Goal: Find specific page/section: Find specific page/section

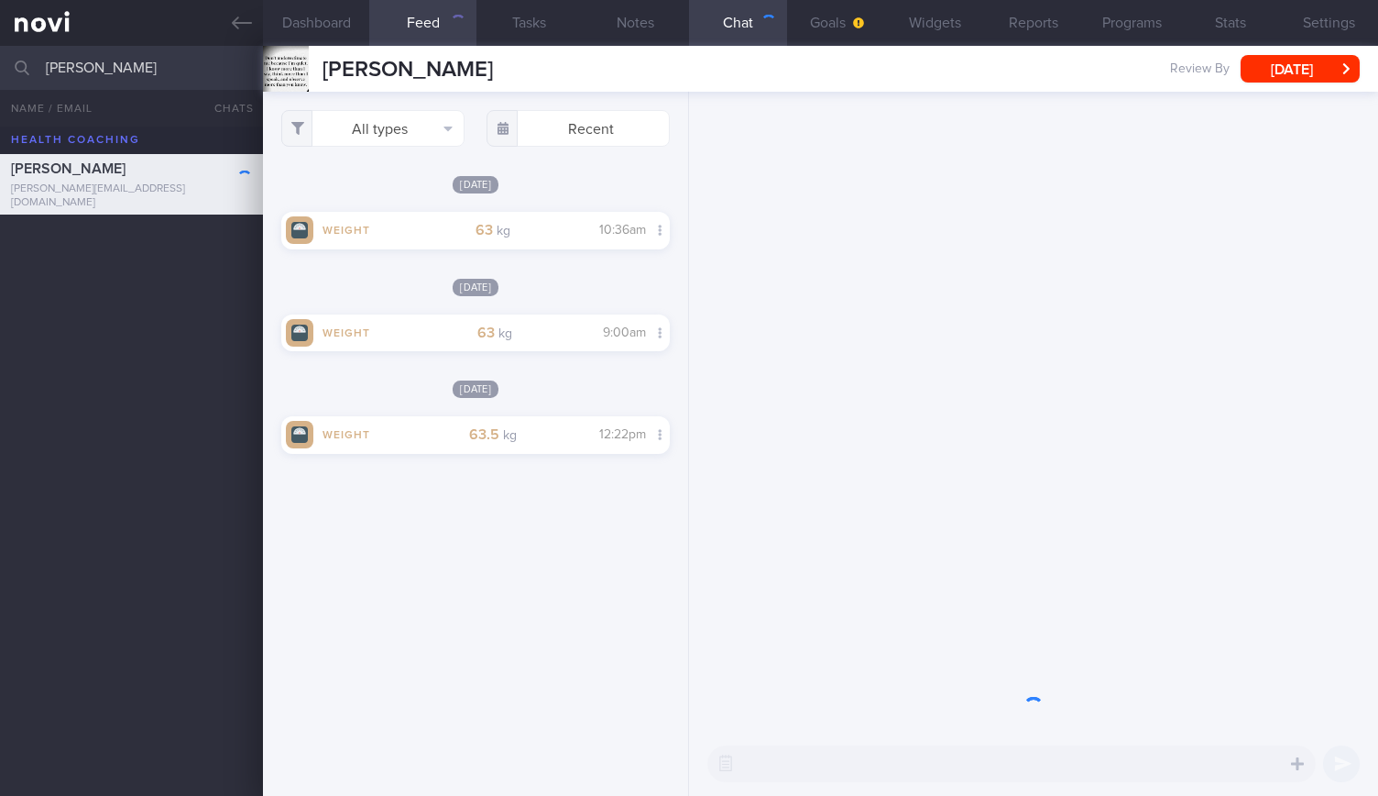
drag, startPoint x: 182, startPoint y: 62, endPoint x: 0, endPoint y: 49, distance: 182.8
click at [0, 49] on input "[PERSON_NAME]" at bounding box center [689, 68] width 1378 height 44
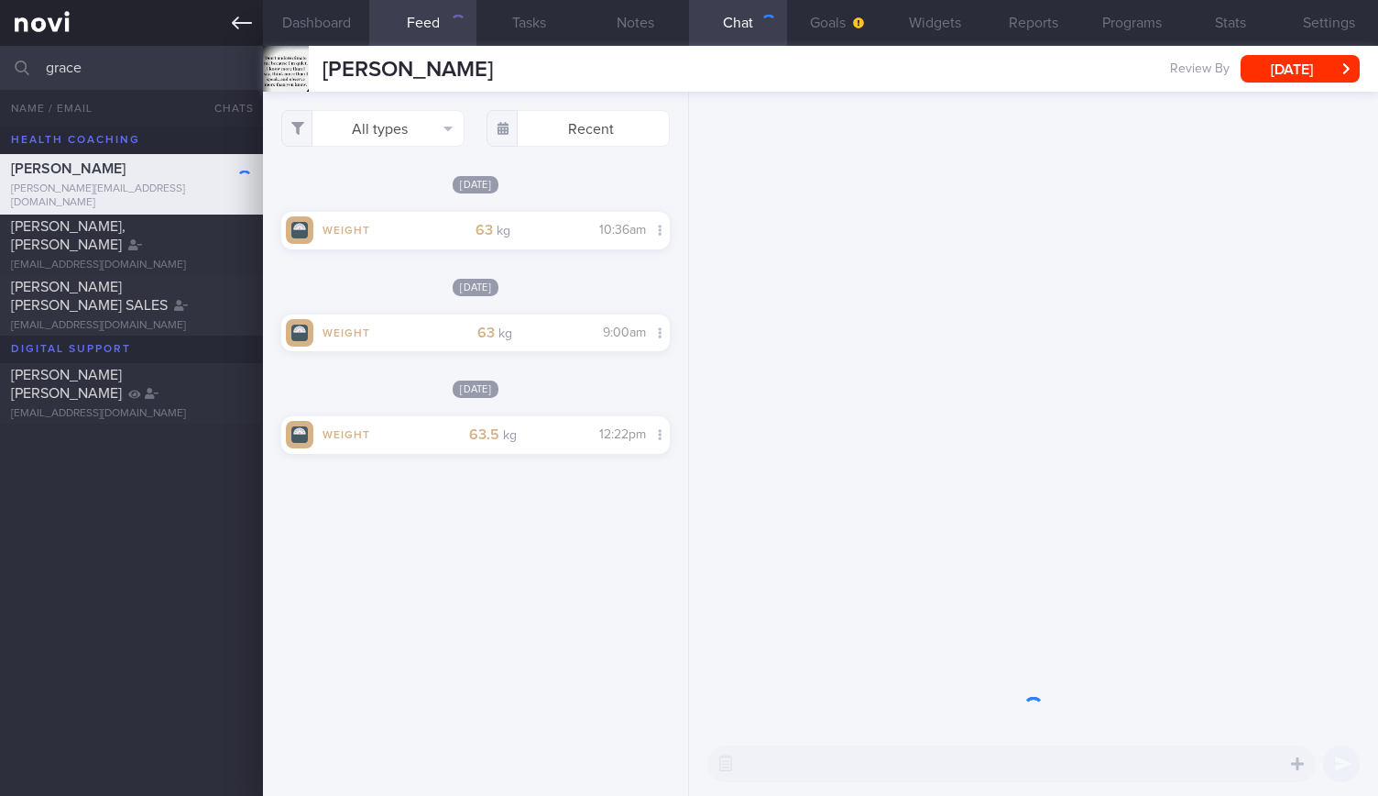
type input "grace"
click at [216, 31] on link at bounding box center [131, 23] width 263 height 46
